Goal: Information Seeking & Learning: Learn about a topic

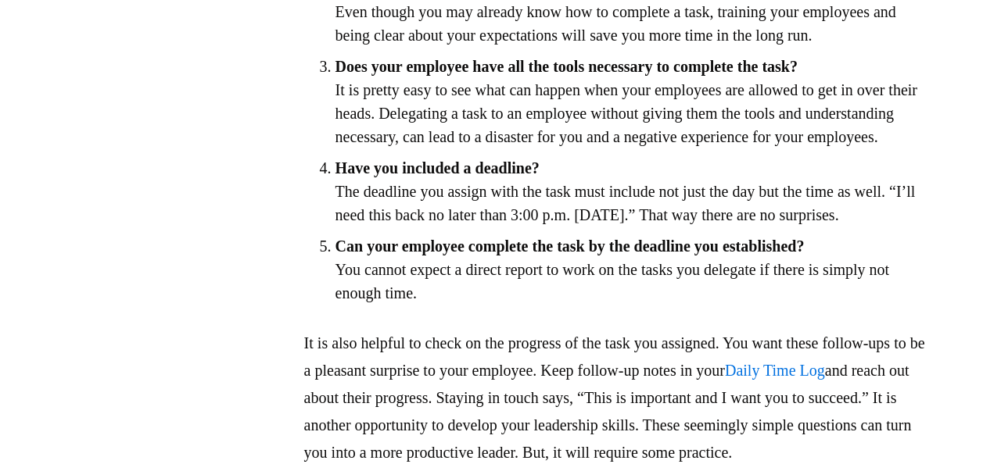
scroll to position [1308, 0]
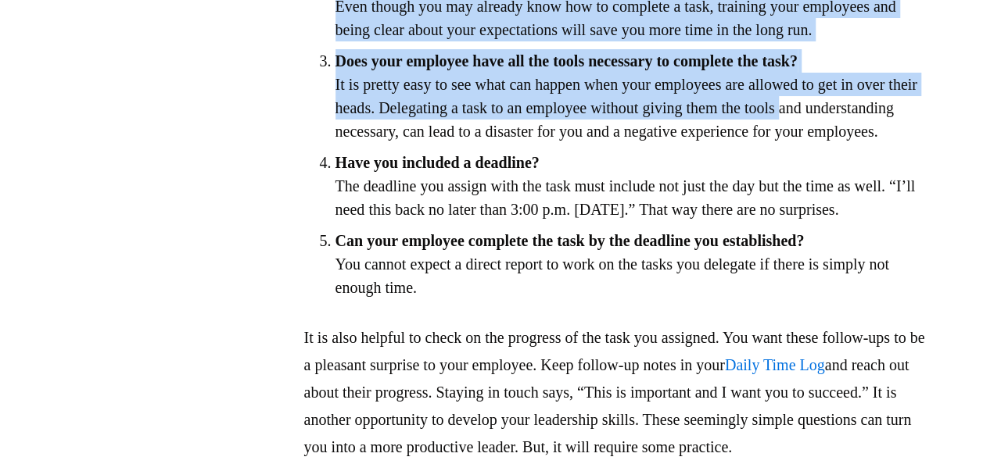
drag, startPoint x: 579, startPoint y: 59, endPoint x: 893, endPoint y: 178, distance: 336.3
click at [893, 178] on ol "Does your employee have the ability to handle the task? Before delegating a tas…" at bounding box center [617, 107] width 626 height 383
click at [694, 143] on li "Does your employee have all the tools necessary to complete the task? It is pre…" at bounding box center [632, 96] width 594 height 94
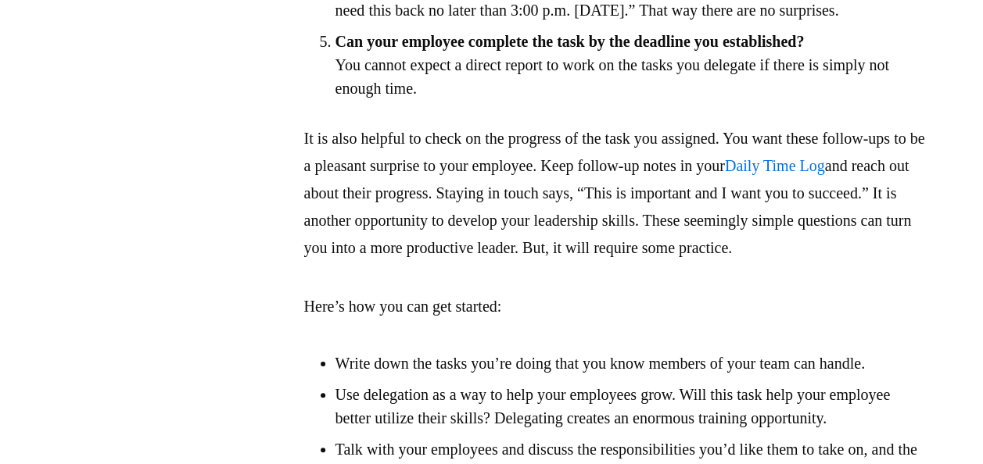
scroll to position [1507, 0]
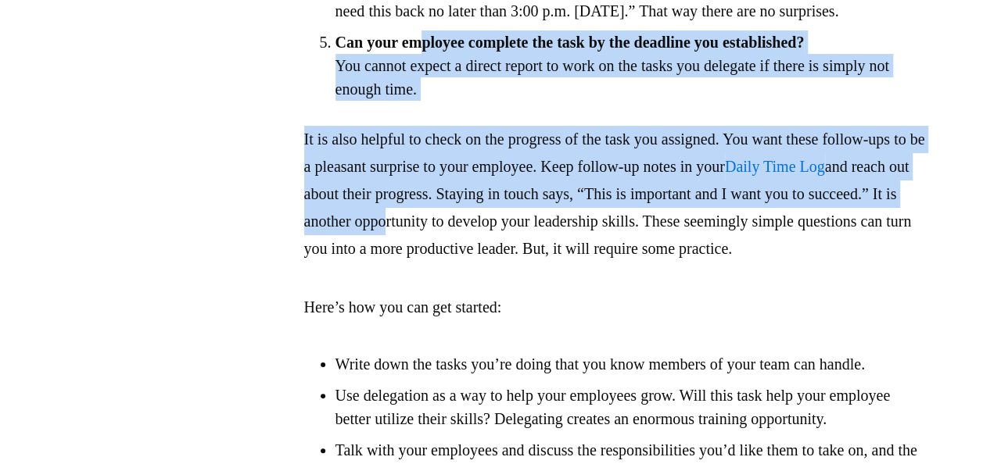
drag, startPoint x: 435, startPoint y: 159, endPoint x: 571, endPoint y: 339, distance: 225.5
drag, startPoint x: 571, startPoint y: 339, endPoint x: 443, endPoint y: 163, distance: 217.7
click at [443, 51] on strong "Can your employee complete the task by the deadline you established?" at bounding box center [569, 42] width 469 height 17
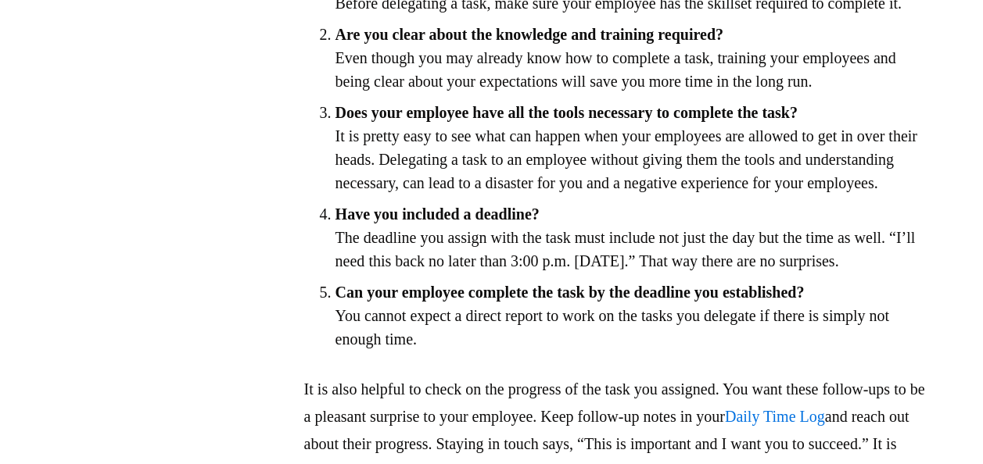
scroll to position [1246, 0]
